Goal: Task Accomplishment & Management: Use online tool/utility

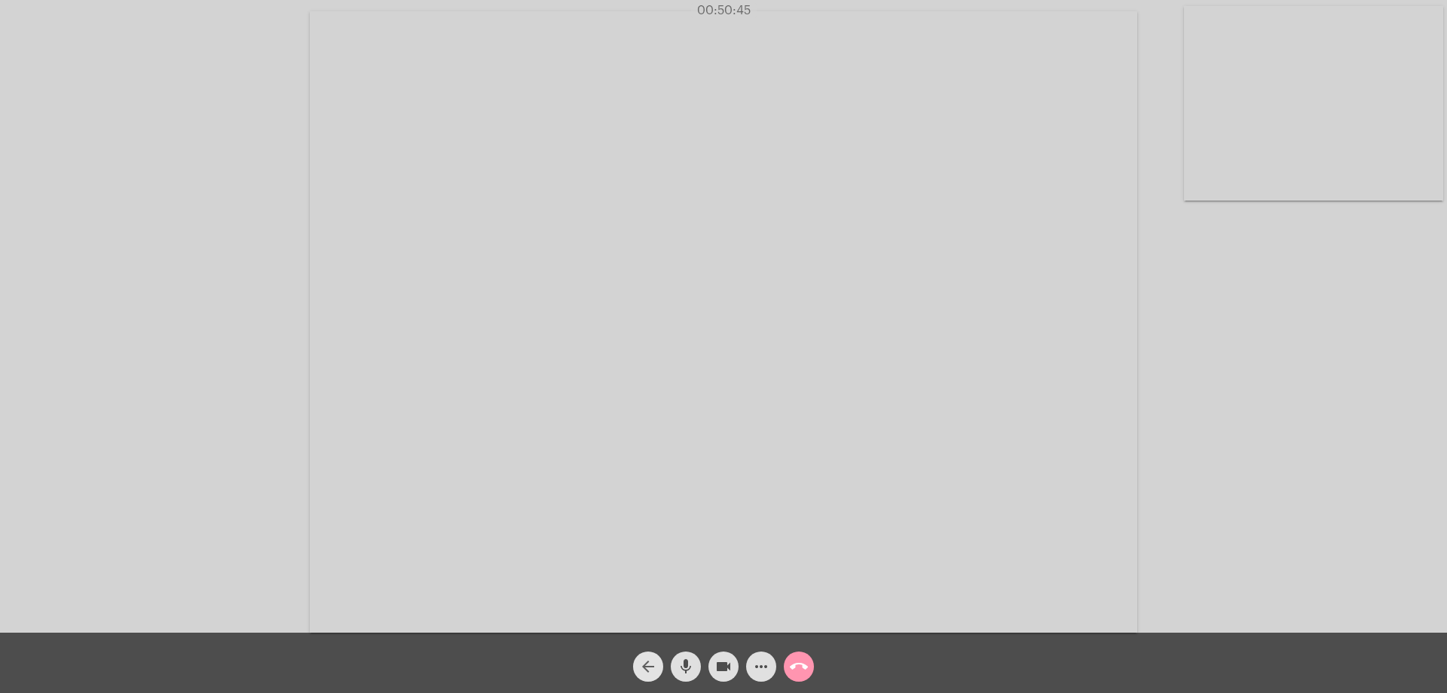
click at [647, 663] on mat-icon "arrow_back" at bounding box center [648, 666] width 18 height 18
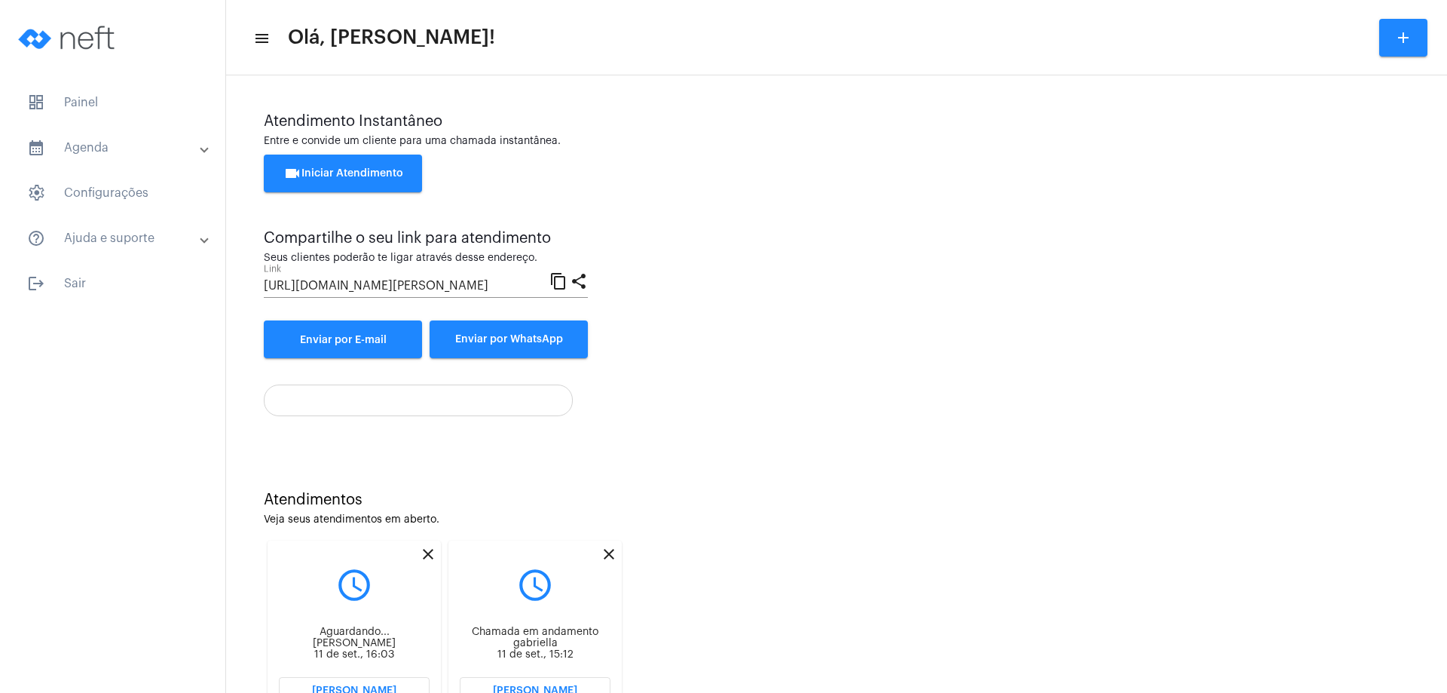
scroll to position [64, 0]
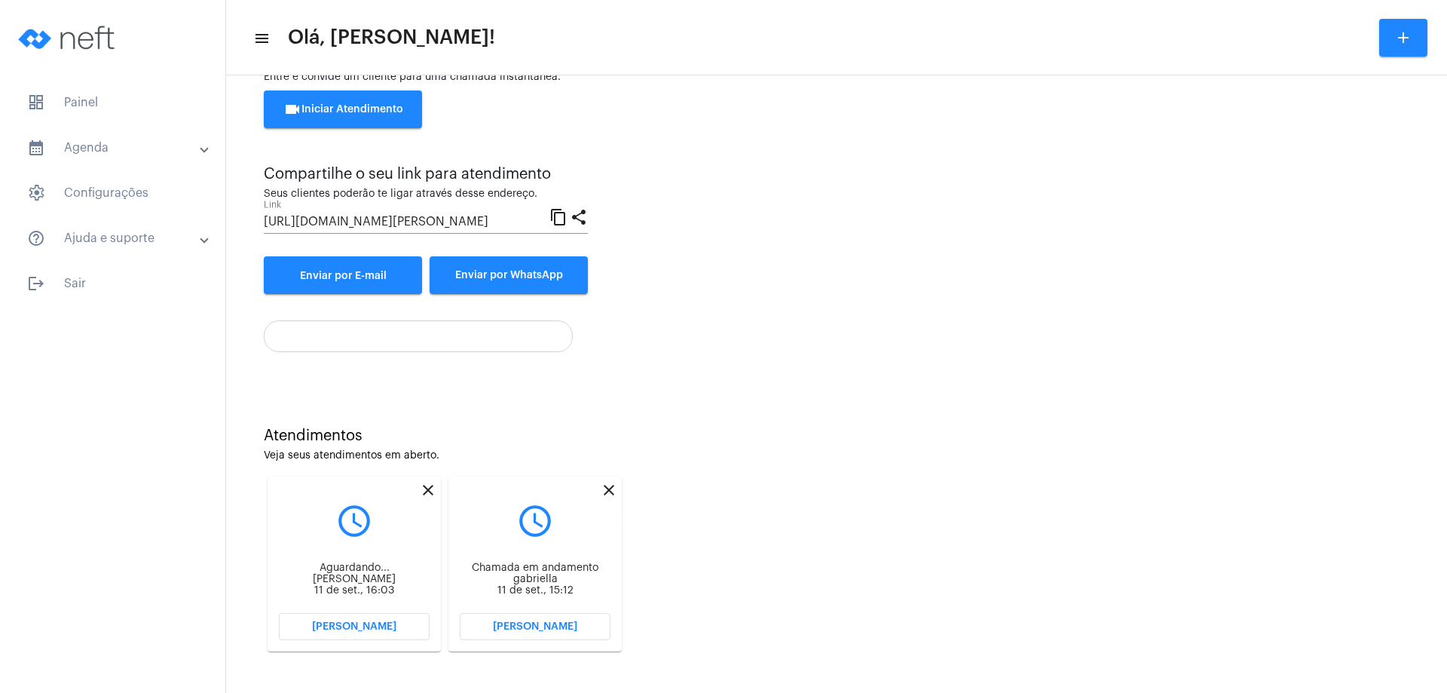
click at [606, 487] on mat-icon "close" at bounding box center [609, 490] width 18 height 18
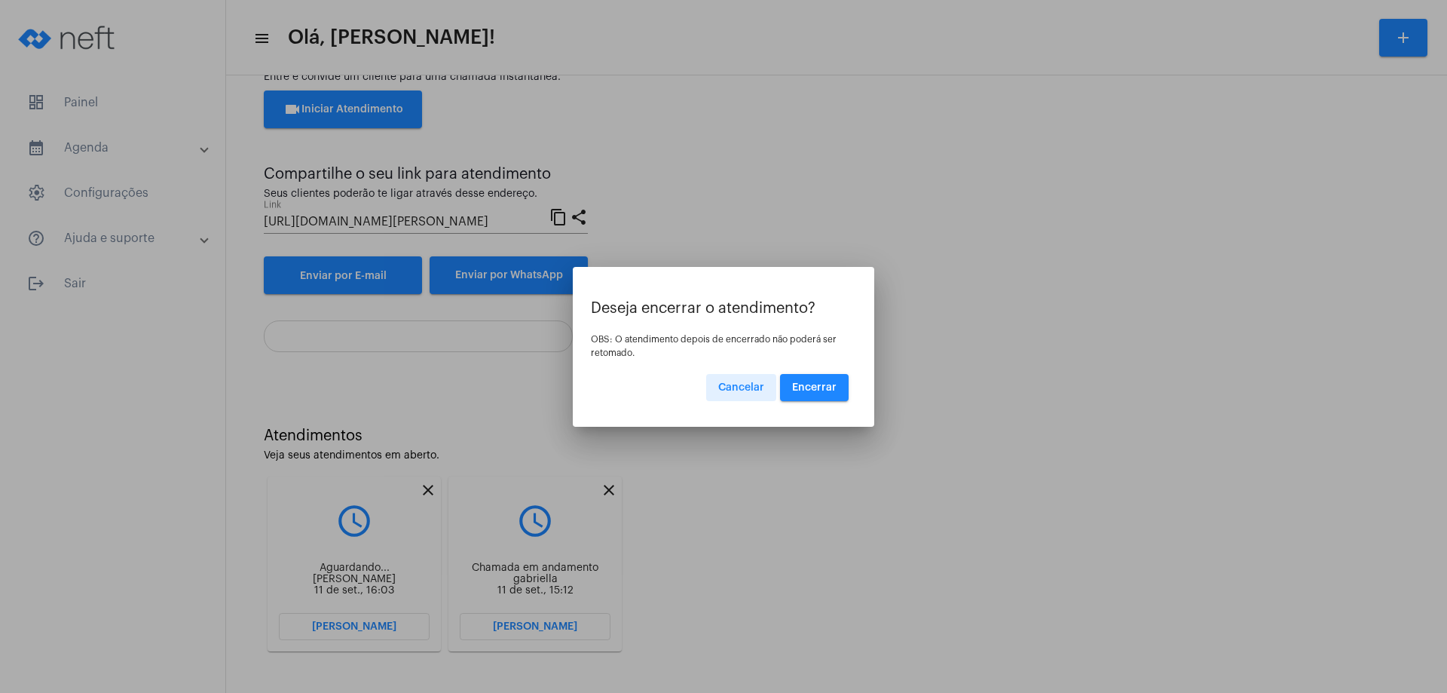
click at [825, 383] on span "Encerrar" at bounding box center [814, 387] width 44 height 11
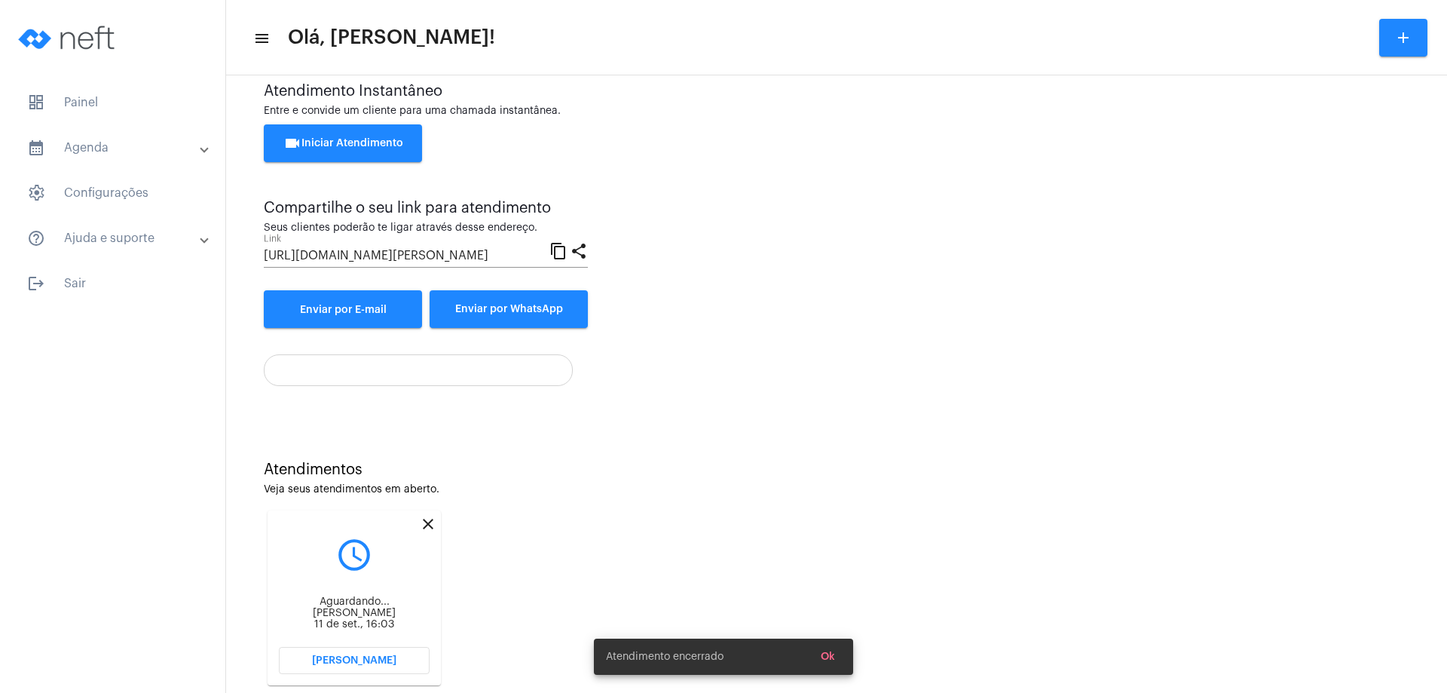
scroll to position [64, 0]
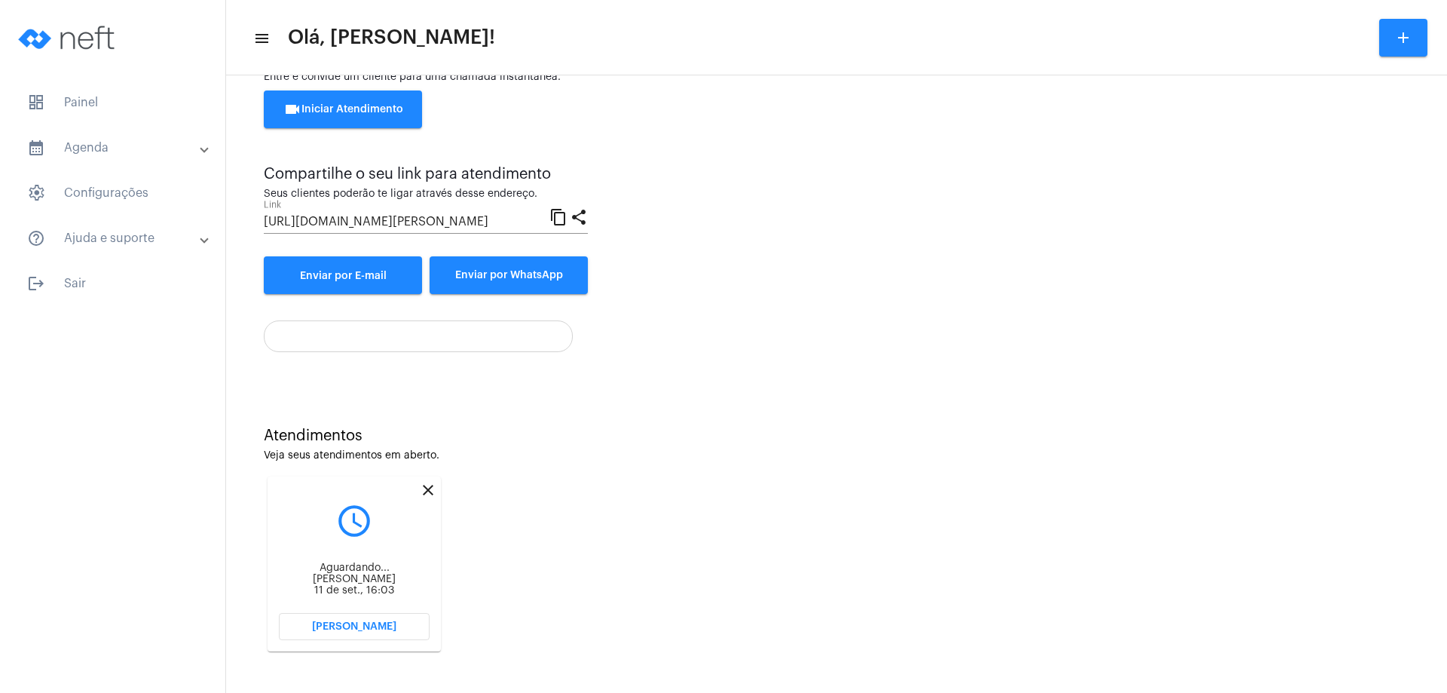
click at [366, 621] on span "[PERSON_NAME]" at bounding box center [354, 626] width 84 height 11
